Goal: Obtain resource: Obtain resource

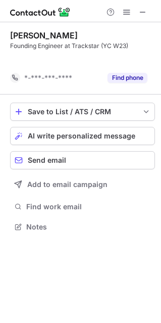
scroll to position [203, 161]
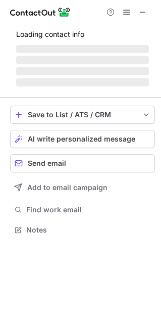
scroll to position [236, 161]
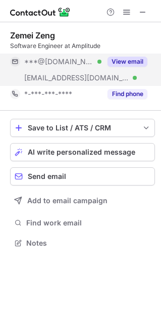
click at [130, 59] on button "View email" at bounding box center [128, 62] width 40 height 10
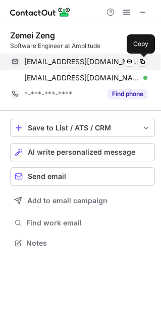
click at [141, 63] on span at bounding box center [143, 62] width 8 height 8
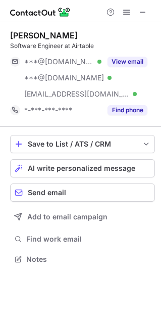
scroll to position [252, 161]
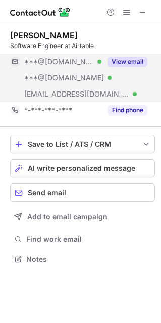
click at [138, 59] on button "View email" at bounding box center [128, 62] width 40 height 10
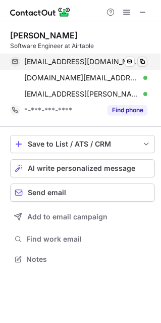
click at [140, 60] on span at bounding box center [143, 62] width 8 height 8
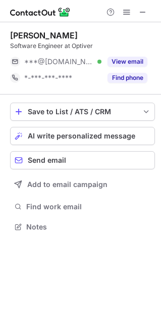
scroll to position [220, 161]
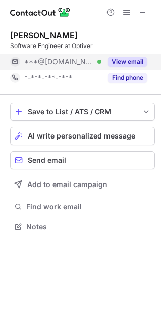
click at [141, 68] on div "View email" at bounding box center [125, 62] width 46 height 16
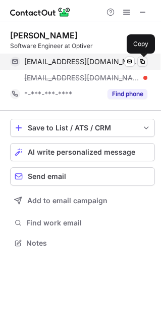
click at [145, 60] on span at bounding box center [143, 62] width 8 height 8
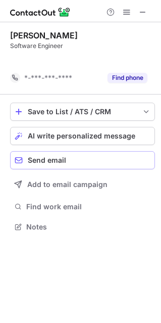
scroll to position [203, 161]
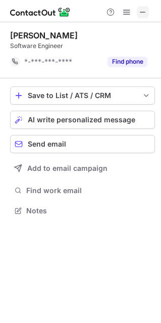
click at [148, 12] on button at bounding box center [143, 12] width 12 height 12
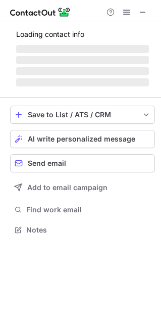
scroll to position [236, 161]
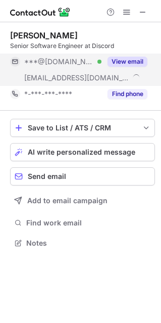
click at [138, 61] on button "View email" at bounding box center [128, 62] width 40 height 10
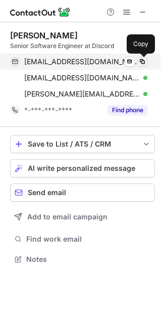
click at [144, 61] on span at bounding box center [143, 62] width 8 height 8
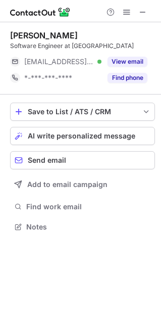
scroll to position [5, 5]
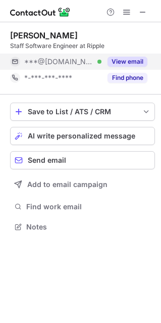
click at [137, 60] on button "View email" at bounding box center [128, 62] width 40 height 10
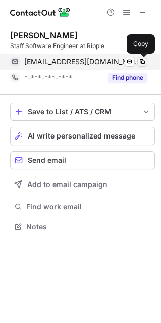
click at [143, 58] on span at bounding box center [143, 62] width 8 height 8
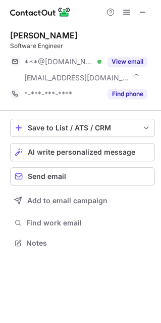
scroll to position [236, 161]
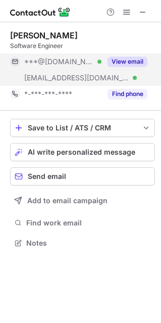
click at [139, 63] on button "View email" at bounding box center [128, 62] width 40 height 10
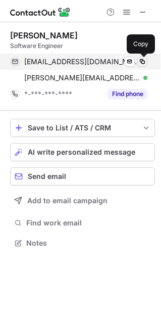
click at [146, 61] on span at bounding box center [143, 62] width 8 height 8
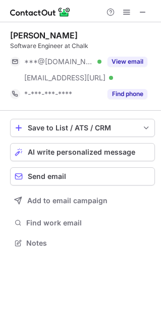
scroll to position [236, 161]
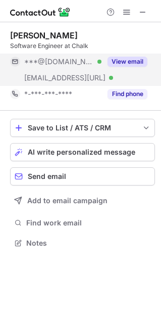
click at [136, 66] on button "View email" at bounding box center [128, 62] width 40 height 10
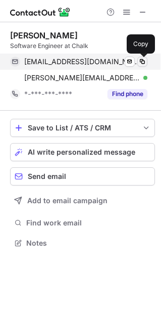
click at [143, 58] on button at bounding box center [143, 62] width 10 height 10
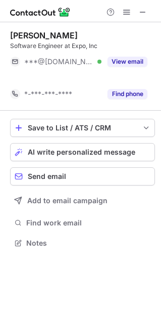
scroll to position [220, 161]
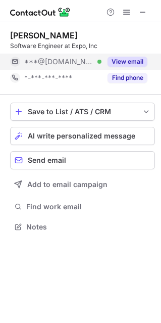
click at [133, 59] on button "View email" at bounding box center [128, 62] width 40 height 10
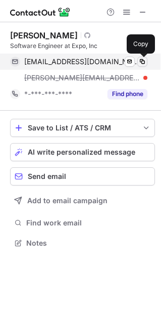
click at [144, 62] on span at bounding box center [143, 62] width 8 height 8
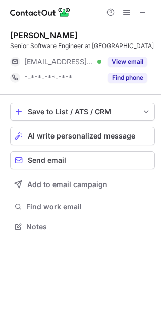
scroll to position [220, 161]
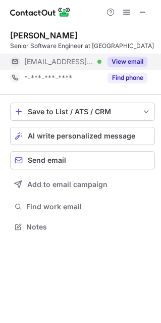
click at [132, 65] on button "View email" at bounding box center [128, 62] width 40 height 10
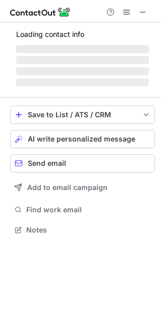
scroll to position [252, 161]
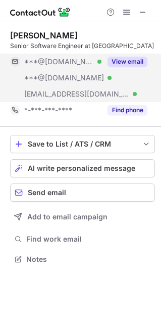
click at [144, 64] on button "View email" at bounding box center [128, 62] width 40 height 10
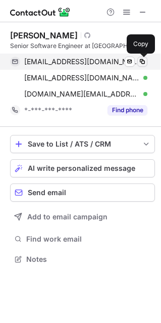
click at [144, 62] on span at bounding box center [143, 62] width 8 height 8
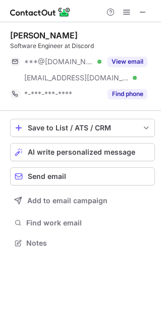
scroll to position [236, 161]
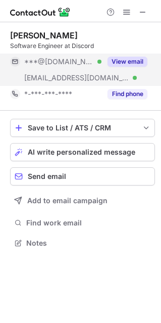
click at [131, 62] on button "View email" at bounding box center [128, 62] width 40 height 10
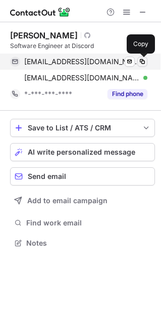
click at [144, 60] on span at bounding box center [143, 62] width 8 height 8
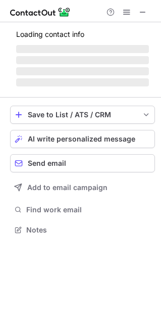
scroll to position [236, 161]
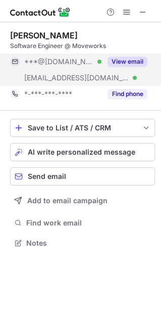
click at [146, 61] on button "View email" at bounding box center [128, 62] width 40 height 10
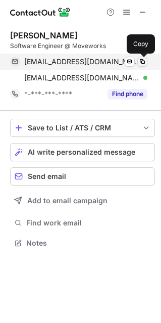
click at [145, 62] on span at bounding box center [143, 62] width 8 height 8
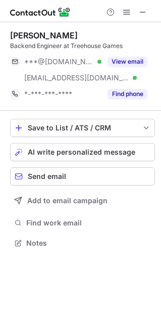
scroll to position [236, 161]
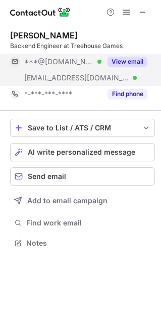
click at [136, 62] on button "View email" at bounding box center [128, 62] width 40 height 10
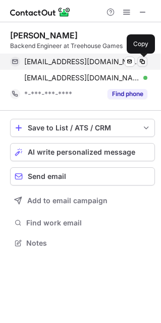
click at [143, 61] on span at bounding box center [143, 62] width 8 height 8
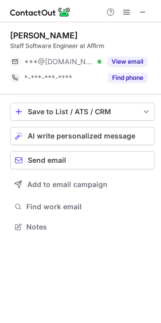
scroll to position [220, 161]
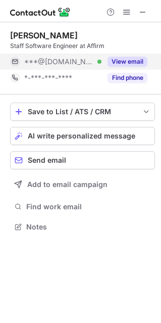
click at [139, 59] on button "View email" at bounding box center [128, 62] width 40 height 10
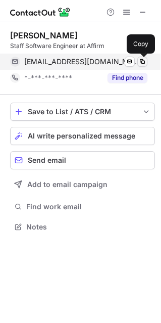
click at [141, 61] on span at bounding box center [143, 62] width 8 height 8
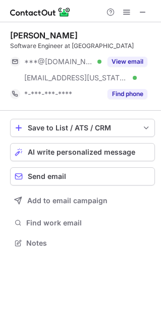
scroll to position [236, 161]
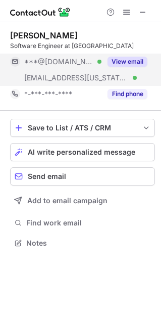
click at [123, 59] on button "View email" at bounding box center [128, 62] width 40 height 10
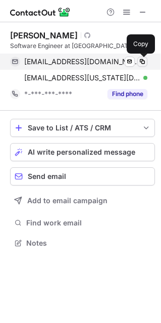
click at [144, 61] on span at bounding box center [143, 62] width 8 height 8
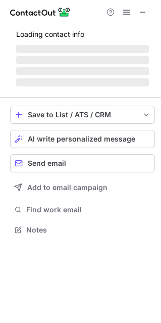
scroll to position [236, 161]
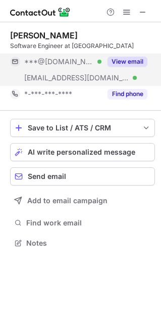
click at [136, 56] on div "View email" at bounding box center [125, 62] width 46 height 16
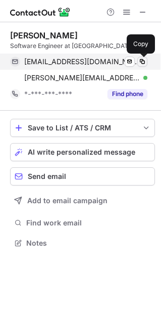
click at [144, 64] on span at bounding box center [143, 62] width 8 height 8
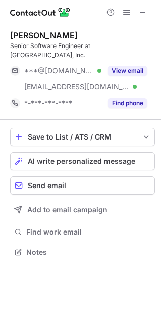
scroll to position [236, 161]
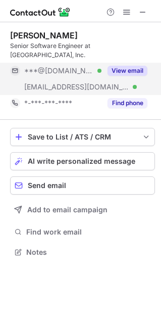
click at [139, 66] on button "View email" at bounding box center [128, 71] width 40 height 10
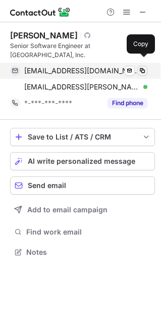
click at [146, 67] on span at bounding box center [143, 71] width 8 height 8
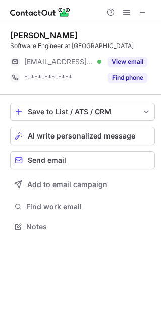
scroll to position [220, 161]
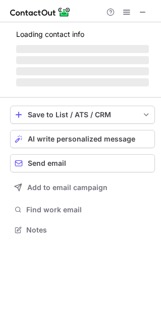
scroll to position [5, 5]
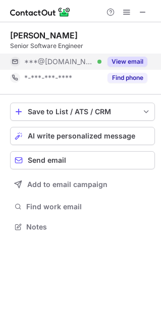
click at [136, 67] on div "View email" at bounding box center [125, 62] width 46 height 16
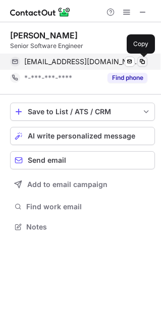
click at [146, 65] on span at bounding box center [143, 62] width 8 height 8
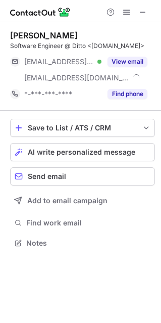
scroll to position [236, 161]
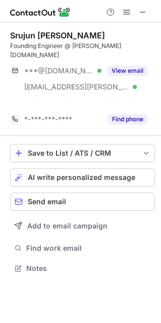
scroll to position [236, 161]
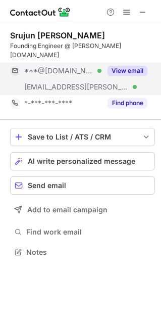
click at [131, 66] on button "View email" at bounding box center [128, 71] width 40 height 10
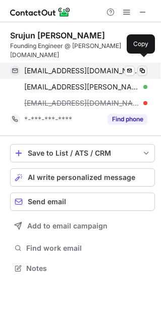
click at [142, 67] on span at bounding box center [143, 71] width 8 height 8
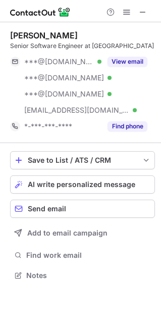
scroll to position [268, 161]
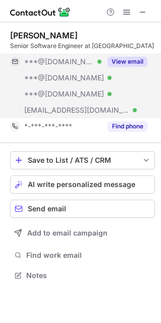
click at [123, 55] on div "View email" at bounding box center [125, 62] width 46 height 16
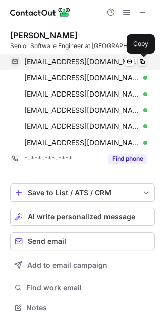
click at [142, 60] on span at bounding box center [143, 62] width 8 height 8
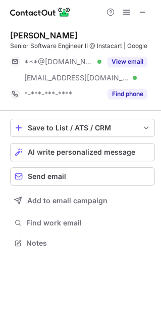
scroll to position [236, 161]
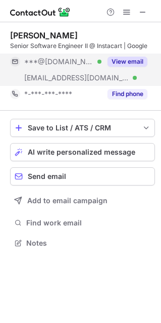
click at [143, 65] on button "View email" at bounding box center [128, 62] width 40 height 10
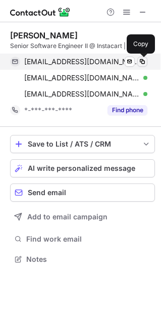
scroll to position [252, 161]
click at [145, 59] on span at bounding box center [143, 62] width 8 height 8
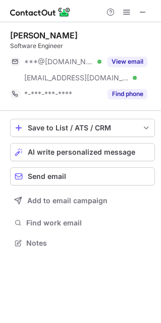
scroll to position [236, 161]
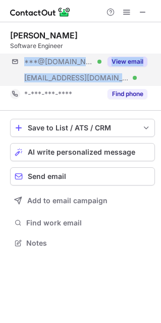
click at [148, 67] on div "***@gmail.com Verified ***@purdue.edu Verified View email" at bounding box center [82, 70] width 145 height 32
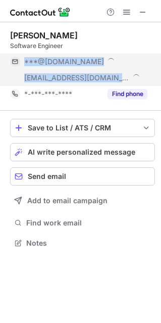
scroll to position [252, 161]
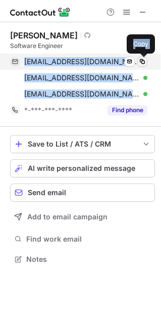
click at [138, 60] on button at bounding box center [143, 62] width 10 height 10
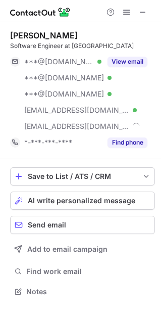
scroll to position [284, 161]
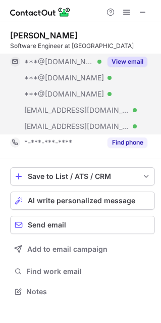
click at [131, 57] on button "View email" at bounding box center [128, 62] width 40 height 10
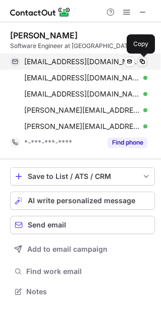
click at [141, 57] on button at bounding box center [143, 62] width 10 height 10
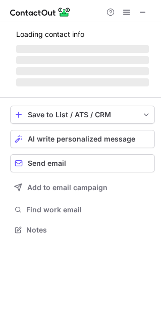
scroll to position [5, 5]
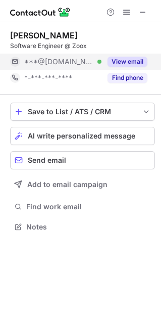
click at [134, 56] on div "View email" at bounding box center [125, 62] width 46 height 16
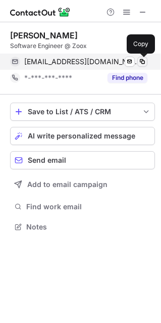
click at [143, 59] on span at bounding box center [143, 62] width 8 height 8
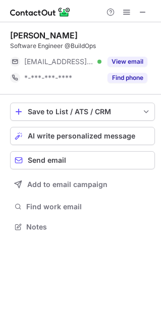
scroll to position [220, 161]
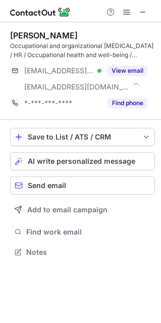
scroll to position [245, 161]
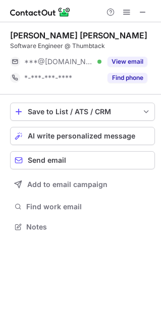
scroll to position [5, 5]
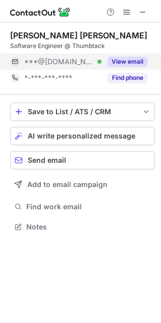
click at [130, 56] on div "View email" at bounding box center [125, 62] width 46 height 16
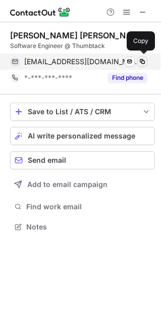
click at [146, 56] on div "aaronwang21@gmail.com Verified Send email Copy" at bounding box center [79, 62] width 138 height 16
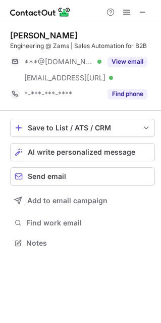
scroll to position [236, 161]
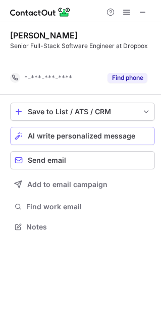
scroll to position [203, 161]
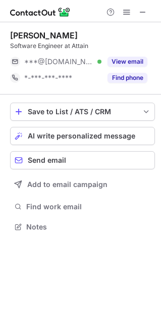
scroll to position [5, 5]
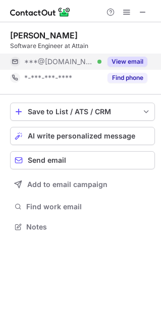
click at [141, 60] on button "View email" at bounding box center [128, 62] width 40 height 10
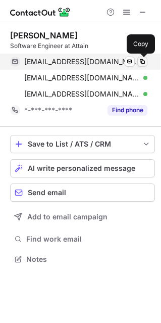
click at [143, 57] on button at bounding box center [143, 62] width 10 height 10
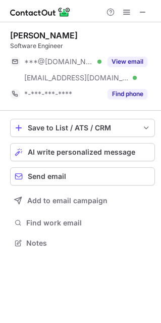
scroll to position [236, 161]
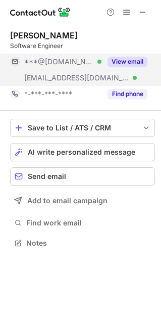
click at [131, 63] on button "View email" at bounding box center [128, 62] width 40 height 10
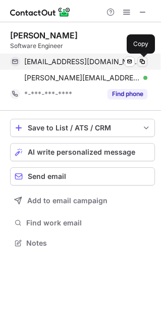
click at [143, 61] on span at bounding box center [143, 62] width 8 height 8
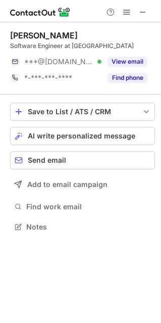
scroll to position [5, 5]
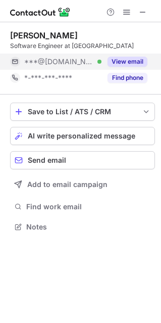
click at [126, 64] on button "View email" at bounding box center [128, 62] width 40 height 10
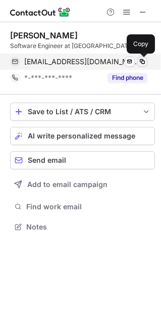
click at [145, 62] on span at bounding box center [143, 62] width 8 height 8
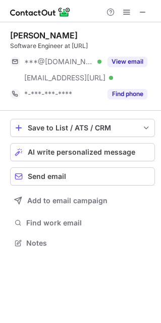
scroll to position [236, 161]
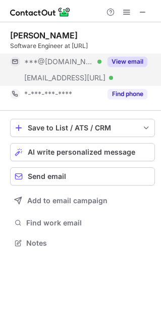
click at [135, 59] on button "View email" at bounding box center [128, 62] width 40 height 10
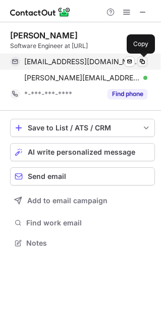
click at [145, 61] on span at bounding box center [143, 62] width 8 height 8
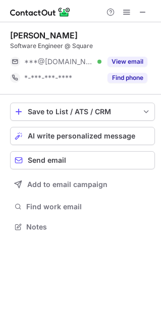
scroll to position [220, 161]
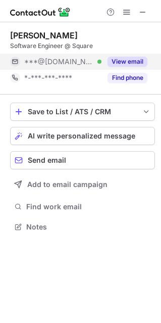
click at [134, 65] on button "View email" at bounding box center [128, 62] width 40 height 10
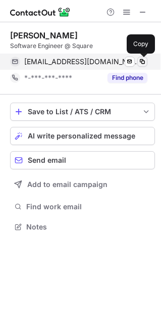
click at [144, 63] on span at bounding box center [143, 62] width 8 height 8
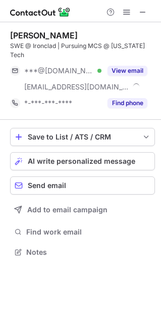
scroll to position [236, 161]
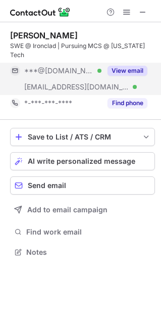
click at [132, 63] on div "View email" at bounding box center [125, 71] width 46 height 16
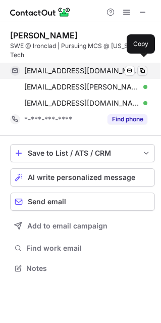
click at [141, 67] on span at bounding box center [143, 71] width 8 height 8
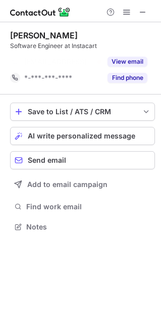
scroll to position [203, 161]
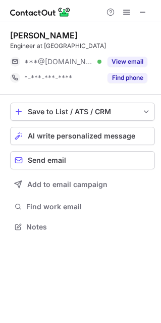
scroll to position [5, 5]
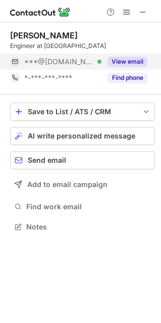
click at [133, 65] on button "View email" at bounding box center [128, 62] width 40 height 10
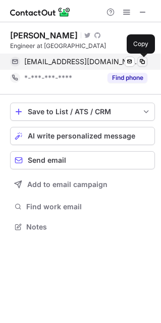
click at [146, 59] on span at bounding box center [143, 62] width 8 height 8
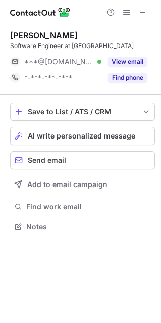
scroll to position [220, 161]
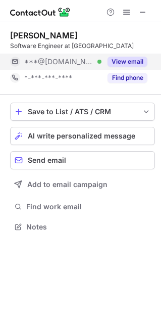
click at [125, 55] on div "View email" at bounding box center [125, 62] width 46 height 16
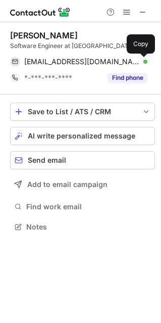
click at [141, 60] on span at bounding box center [143, 62] width 8 height 8
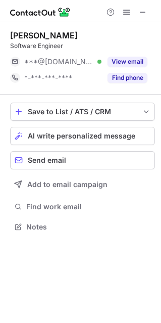
scroll to position [220, 161]
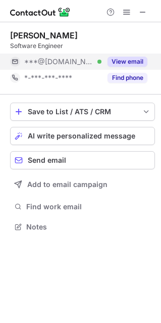
click at [130, 57] on button "View email" at bounding box center [128, 62] width 40 height 10
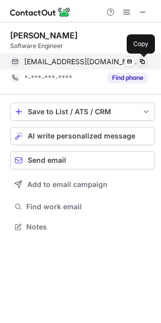
click at [144, 59] on span at bounding box center [143, 62] width 8 height 8
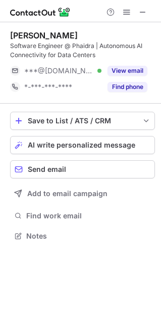
scroll to position [229, 161]
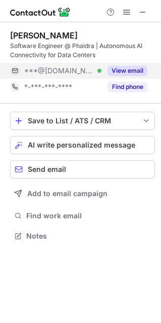
click at [132, 64] on div "View email" at bounding box center [125, 71] width 46 height 16
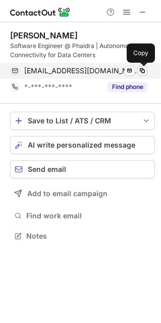
click at [143, 70] on span at bounding box center [143, 71] width 8 height 8
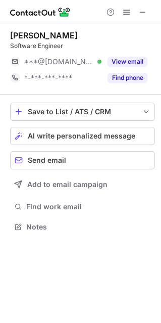
scroll to position [220, 161]
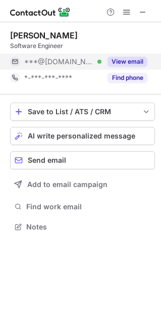
click at [127, 60] on button "View email" at bounding box center [128, 62] width 40 height 10
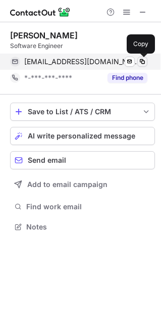
click at [144, 62] on span at bounding box center [143, 62] width 8 height 8
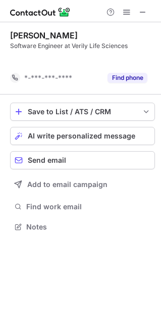
scroll to position [203, 161]
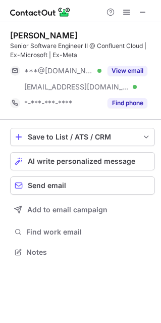
scroll to position [245, 161]
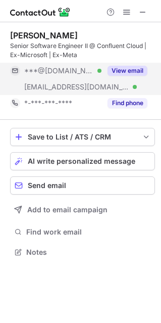
click at [135, 70] on button "View email" at bounding box center [128, 71] width 40 height 10
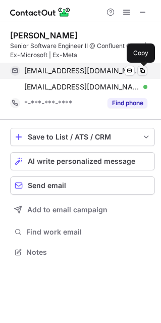
click at [143, 68] on span at bounding box center [143, 71] width 8 height 8
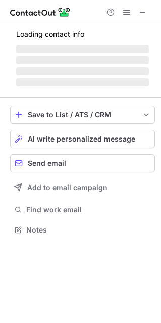
scroll to position [236, 161]
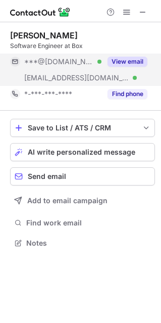
click at [124, 60] on button "View email" at bounding box center [128, 62] width 40 height 10
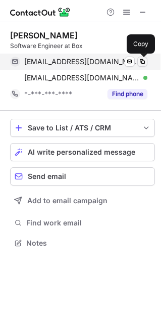
click at [143, 65] on span at bounding box center [143, 62] width 8 height 8
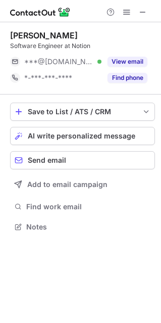
scroll to position [220, 161]
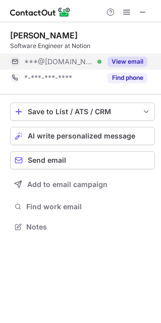
click at [134, 60] on button "View email" at bounding box center [128, 62] width 40 height 10
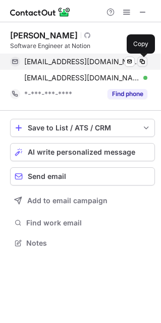
scroll to position [236, 161]
click at [143, 64] on span at bounding box center [143, 62] width 8 height 8
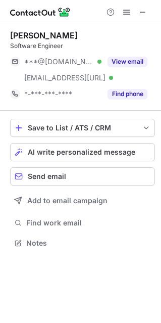
scroll to position [236, 161]
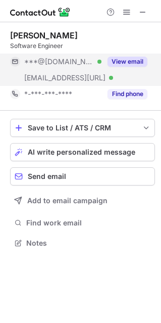
click at [120, 55] on div "View email" at bounding box center [125, 62] width 46 height 16
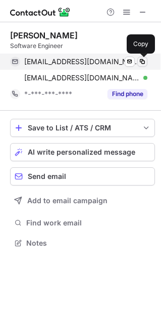
click at [143, 63] on span at bounding box center [143, 62] width 8 height 8
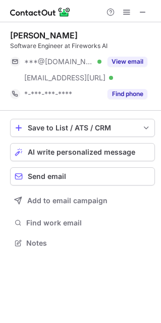
scroll to position [236, 161]
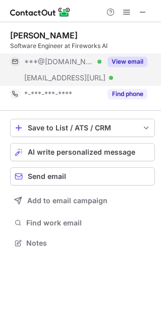
click at [133, 64] on button "View email" at bounding box center [128, 62] width 40 height 10
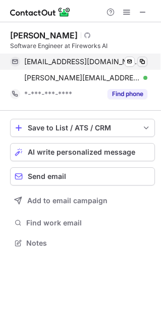
click at [144, 64] on span at bounding box center [143, 62] width 8 height 8
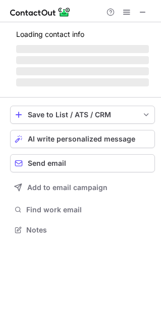
scroll to position [236, 161]
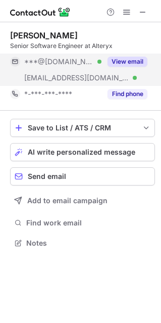
click at [134, 59] on button "View email" at bounding box center [128, 62] width 40 height 10
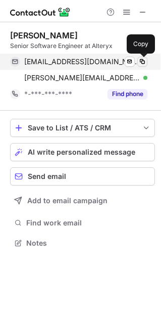
click at [142, 63] on span at bounding box center [143, 62] width 8 height 8
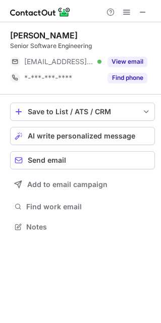
scroll to position [220, 161]
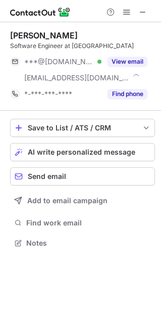
scroll to position [236, 161]
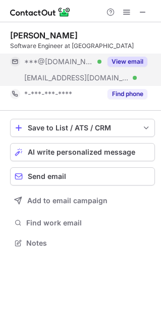
click at [128, 62] on button "View email" at bounding box center [128, 62] width 40 height 10
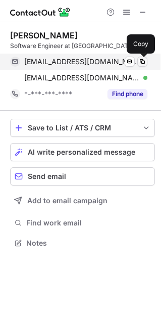
click at [139, 62] on span at bounding box center [143, 62] width 8 height 8
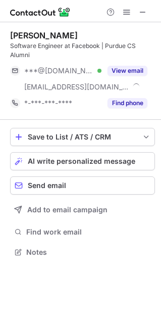
scroll to position [245, 161]
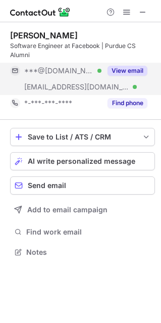
click at [131, 68] on button "View email" at bounding box center [128, 71] width 40 height 10
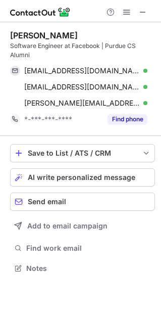
scroll to position [261, 161]
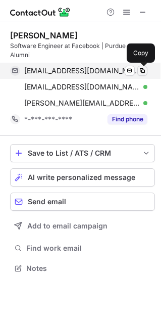
click at [143, 68] on span at bounding box center [143, 71] width 8 height 8
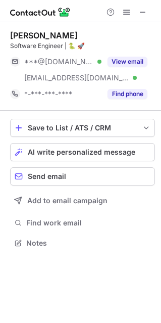
scroll to position [236, 161]
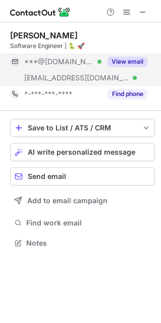
click at [134, 65] on button "View email" at bounding box center [128, 62] width 40 height 10
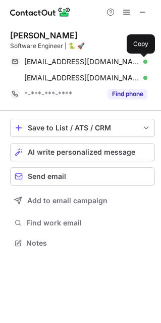
drag, startPoint x: 141, startPoint y: 60, endPoint x: 74, endPoint y: 40, distance: 69.5
click at [142, 59] on span at bounding box center [143, 62] width 8 height 8
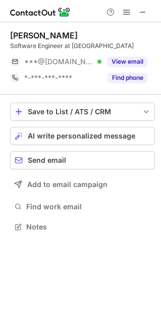
scroll to position [220, 161]
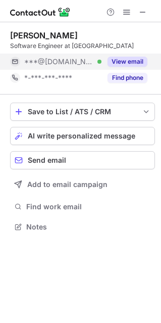
click at [123, 64] on button "View email" at bounding box center [128, 62] width 40 height 10
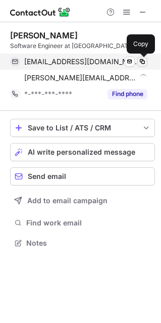
click at [143, 62] on span at bounding box center [143, 62] width 8 height 8
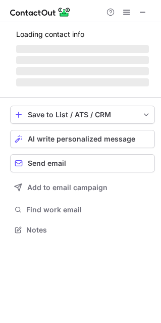
scroll to position [5, 5]
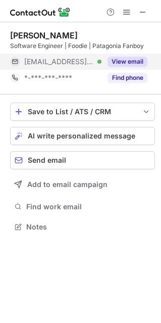
click at [116, 66] on button "View email" at bounding box center [128, 62] width 40 height 10
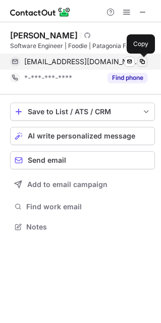
click at [142, 57] on button at bounding box center [143, 62] width 10 height 10
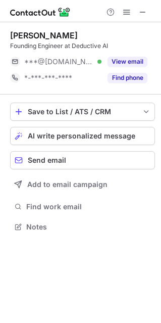
scroll to position [220, 161]
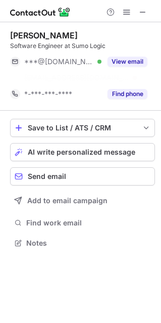
scroll to position [220, 161]
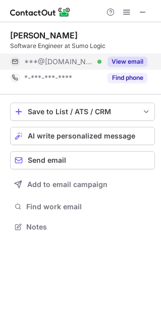
click at [126, 64] on button "View email" at bounding box center [128, 62] width 40 height 10
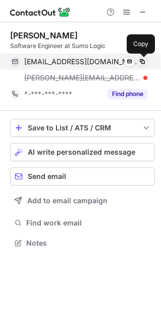
drag, startPoint x: 129, startPoint y: 64, endPoint x: 143, endPoint y: 60, distance: 14.7
click at [143, 60] on span at bounding box center [143, 62] width 8 height 8
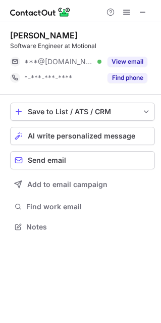
scroll to position [5, 5]
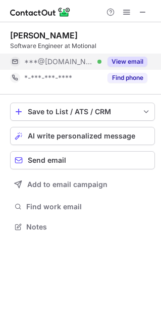
drag, startPoint x: 133, startPoint y: 42, endPoint x: 137, endPoint y: 58, distance: 16.2
click at [135, 45] on div "Software Engineer at Motional" at bounding box center [82, 45] width 145 height 9
click at [137, 58] on button "View email" at bounding box center [128, 62] width 40 height 10
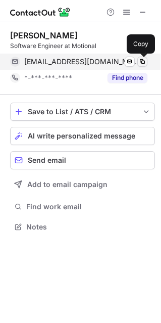
drag, startPoint x: 138, startPoint y: 58, endPoint x: 145, endPoint y: 61, distance: 7.7
click at [145, 61] on span at bounding box center [143, 62] width 8 height 8
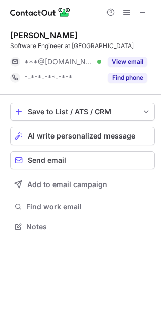
scroll to position [220, 161]
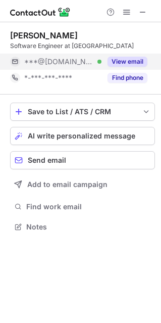
click at [133, 59] on button "View email" at bounding box center [128, 62] width 40 height 10
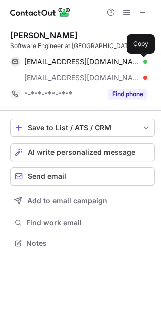
scroll to position [236, 161]
click at [144, 63] on span at bounding box center [143, 62] width 8 height 8
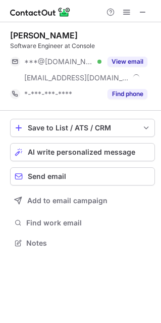
scroll to position [236, 161]
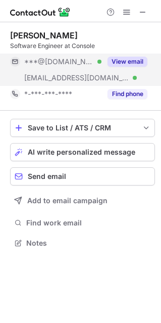
click at [142, 62] on button "View email" at bounding box center [128, 62] width 40 height 10
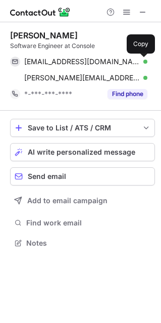
click at [142, 62] on span at bounding box center [143, 62] width 8 height 8
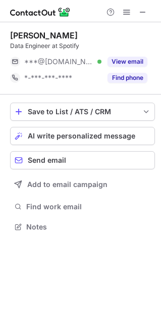
scroll to position [220, 161]
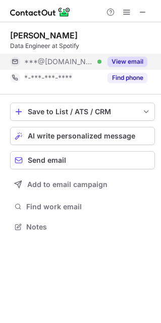
click at [120, 56] on div "View email" at bounding box center [125, 62] width 46 height 16
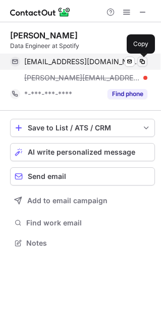
click at [142, 64] on span at bounding box center [143, 62] width 8 height 8
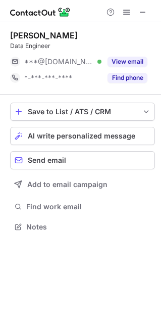
scroll to position [220, 161]
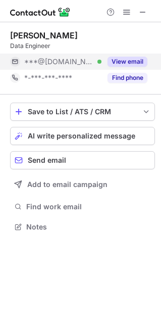
click at [140, 61] on button "View email" at bounding box center [128, 62] width 40 height 10
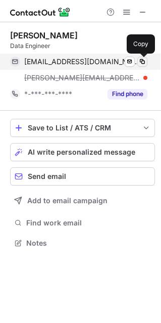
click at [140, 61] on span at bounding box center [143, 62] width 8 height 8
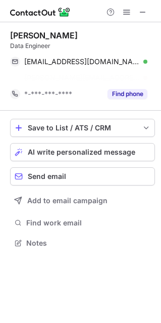
scroll to position [220, 161]
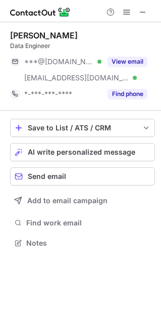
scroll to position [236, 161]
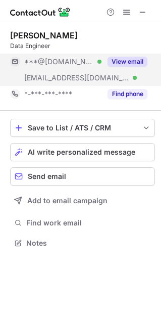
click at [141, 63] on button "View email" at bounding box center [128, 62] width 40 height 10
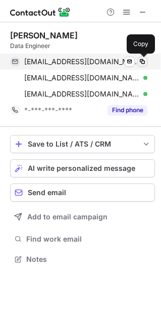
click at [141, 64] on span at bounding box center [143, 62] width 8 height 8
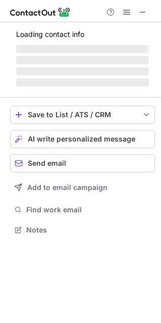
scroll to position [5, 5]
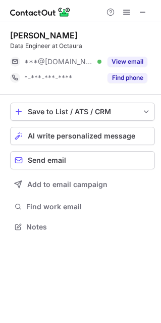
click at [138, 52] on div "Duncan Beggs Data Engineer at Octaura ***@gmail.com Verified View email *-***-*…" at bounding box center [82, 58] width 145 height 56
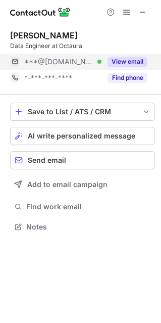
click at [136, 58] on button "View email" at bounding box center [128, 62] width 40 height 10
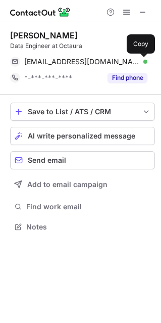
drag, startPoint x: 142, startPoint y: 57, endPoint x: 76, endPoint y: 50, distance: 66.2
click at [143, 57] on button at bounding box center [143, 62] width 10 height 10
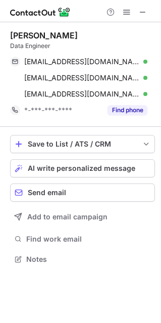
scroll to position [252, 161]
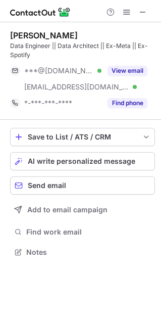
scroll to position [245, 161]
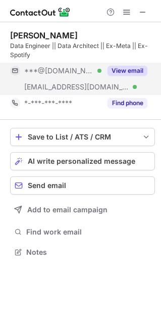
click at [144, 66] on button "View email" at bounding box center [128, 71] width 40 height 10
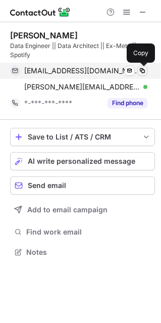
click at [144, 68] on span at bounding box center [143, 71] width 8 height 8
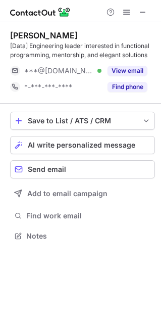
scroll to position [229, 161]
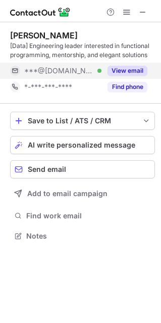
click at [138, 68] on button "View email" at bounding box center [128, 71] width 40 height 10
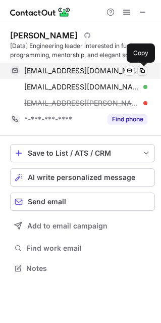
scroll to position [261, 161]
click at [146, 72] on span at bounding box center [143, 71] width 8 height 8
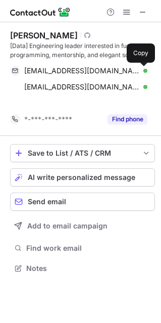
scroll to position [245, 161]
